Goal: Task Accomplishment & Management: Manage account settings

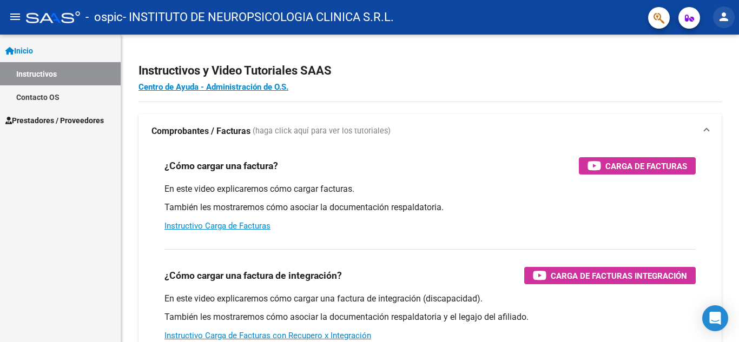
click at [726, 18] on mat-icon "person" at bounding box center [723, 16] width 13 height 13
click at [581, 63] on div at bounding box center [369, 171] width 739 height 342
click at [687, 20] on icon "button" at bounding box center [689, 18] width 9 height 8
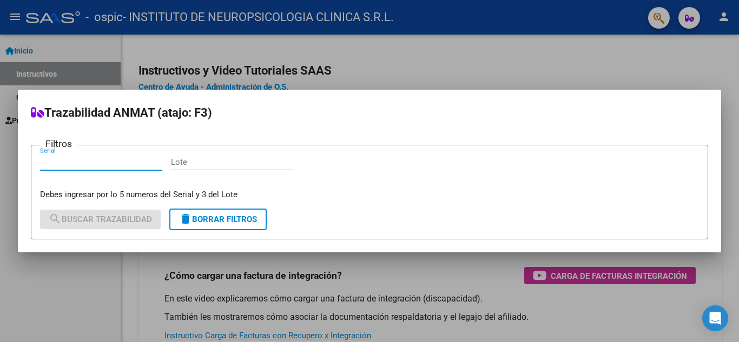
click at [555, 63] on div at bounding box center [369, 171] width 739 height 342
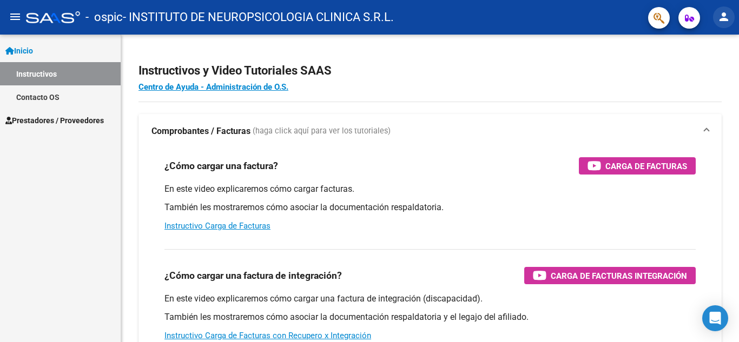
click at [720, 16] on mat-icon "person" at bounding box center [723, 16] width 13 height 13
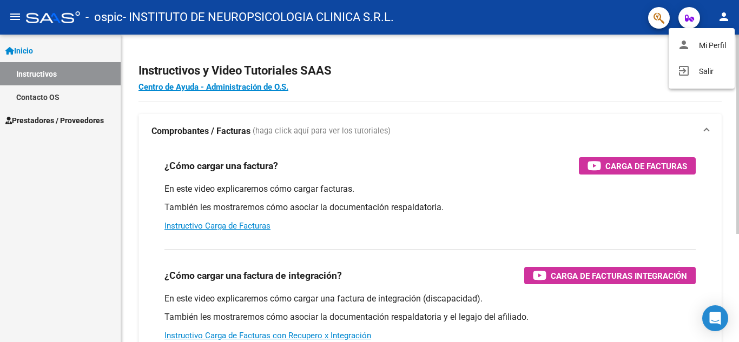
click at [715, 42] on button "person Mi Perfil" at bounding box center [702, 45] width 66 height 26
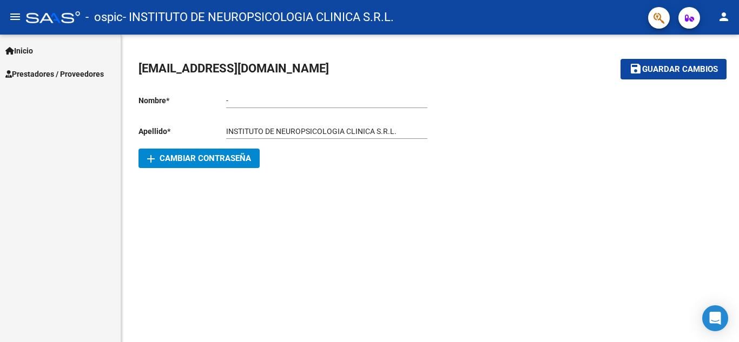
click at [69, 45] on link "Inicio" at bounding box center [60, 50] width 121 height 23
click at [16, 14] on mat-icon "menu" at bounding box center [15, 16] width 13 height 13
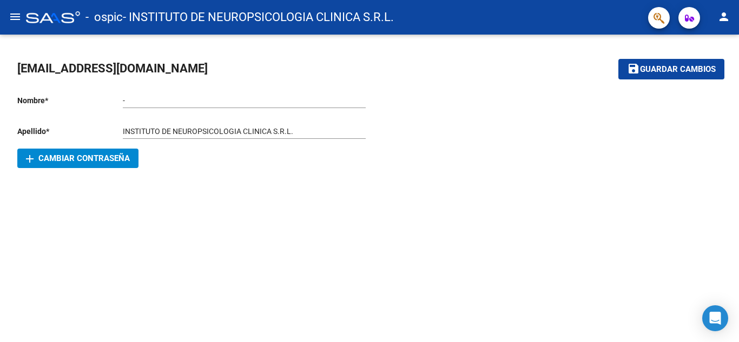
click at [16, 18] on mat-icon "menu" at bounding box center [15, 16] width 13 height 13
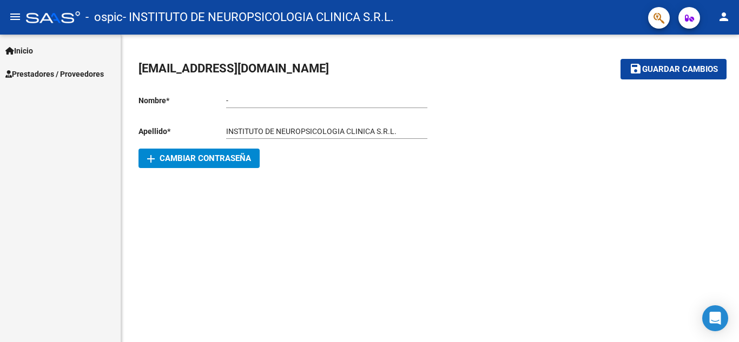
click at [47, 75] on span "Prestadores / Proveedores" at bounding box center [54, 74] width 98 height 12
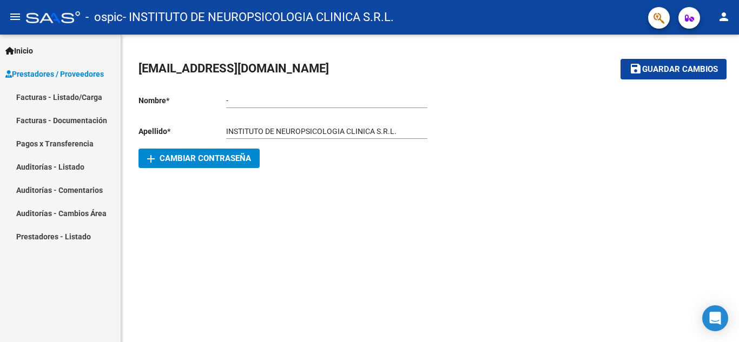
click at [727, 18] on mat-icon "person" at bounding box center [723, 16] width 13 height 13
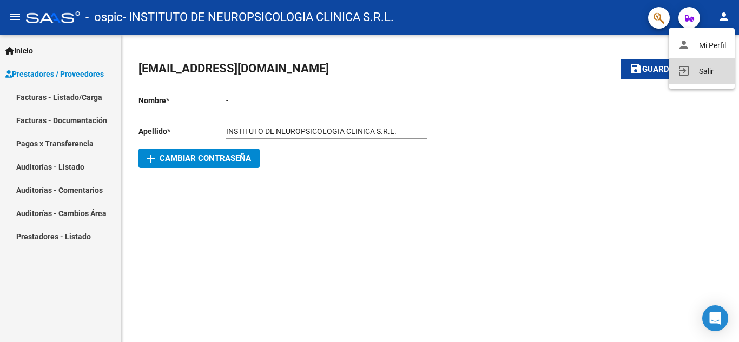
click at [697, 72] on button "exit_to_app Salir" at bounding box center [702, 71] width 66 height 26
